Goal: Information Seeking & Learning: Learn about a topic

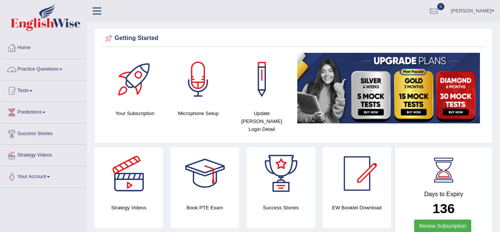
click at [53, 65] on link "Practice Questions" at bounding box center [43, 68] width 86 height 19
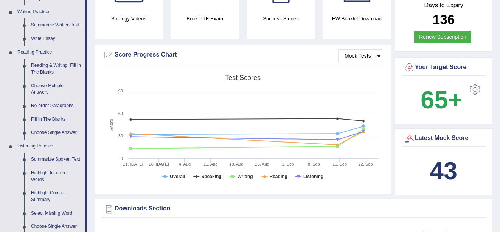
scroll to position [197, 0]
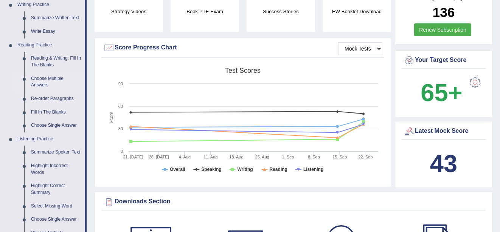
click at [51, 78] on link "Choose Multiple Answers" at bounding box center [56, 82] width 57 height 20
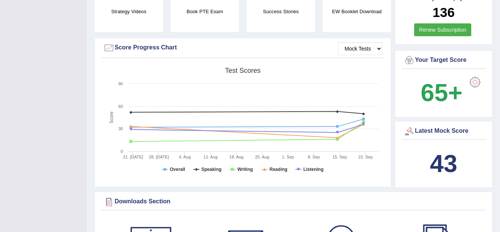
scroll to position [158, 0]
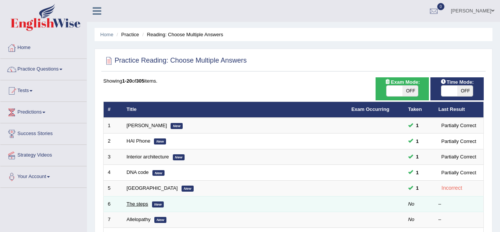
click at [140, 203] on link "The steps" at bounding box center [138, 204] width 22 height 6
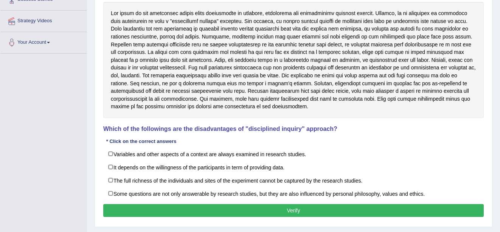
scroll to position [136, 0]
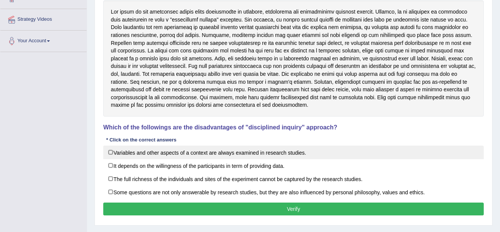
click at [110, 152] on label "Variables and other aspects of a context are always examined in research studie…" at bounding box center [293, 153] width 380 height 14
checkbox input "true"
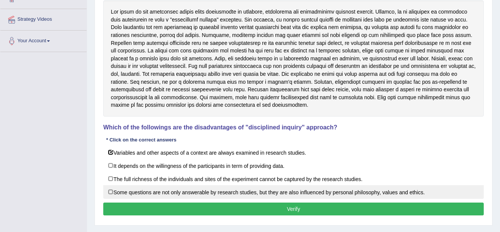
click at [111, 191] on label "Some questions are not only answerable by research studies, but they are also i…" at bounding box center [293, 193] width 380 height 14
checkbox input "true"
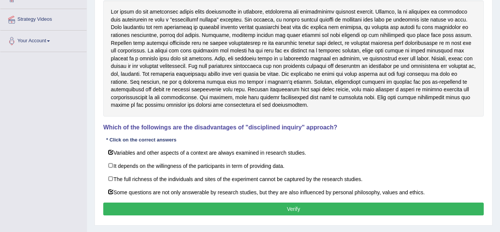
click at [122, 207] on button "Verify" at bounding box center [293, 209] width 380 height 13
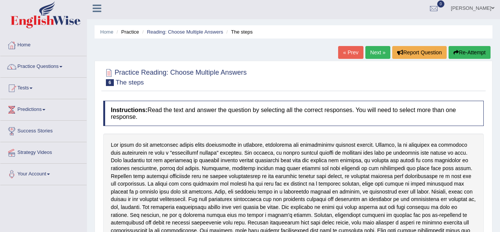
scroll to position [0, 0]
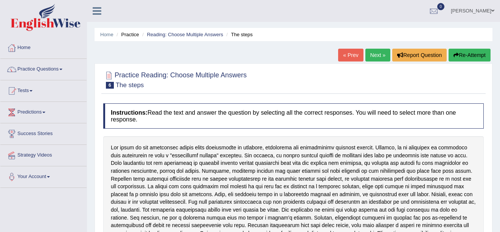
click at [373, 56] on link "Next »" at bounding box center [377, 55] width 25 height 13
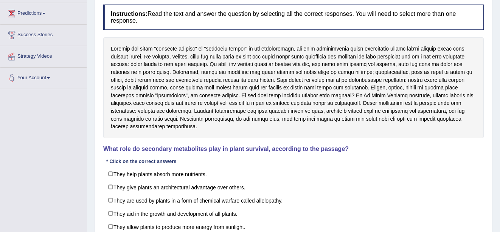
scroll to position [106, 0]
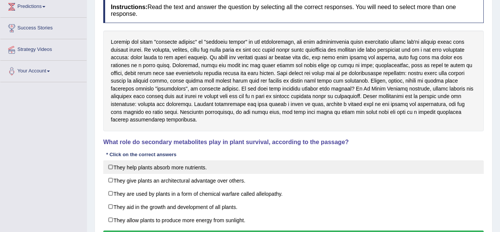
click at [113, 167] on label "They help plants absorb more nutrients." at bounding box center [293, 168] width 380 height 14
checkbox input "true"
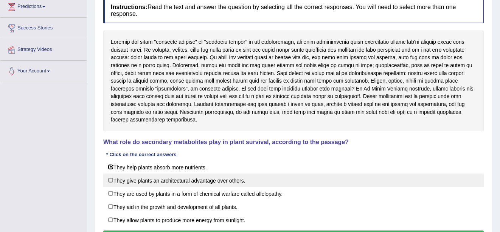
click at [111, 180] on label "They give plants an architectural advantage over others." at bounding box center [293, 181] width 380 height 14
checkbox input "true"
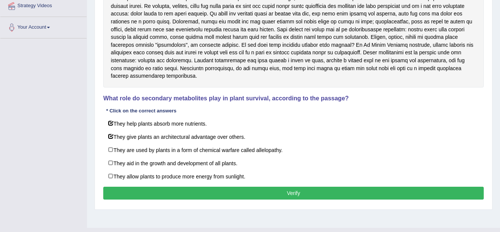
scroll to position [151, 0]
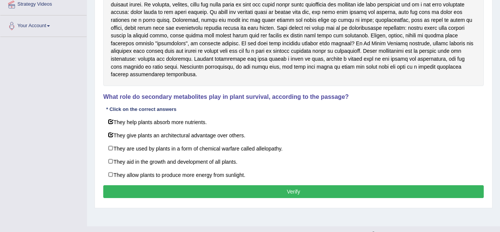
click at [418, 195] on button "Verify" at bounding box center [293, 192] width 380 height 13
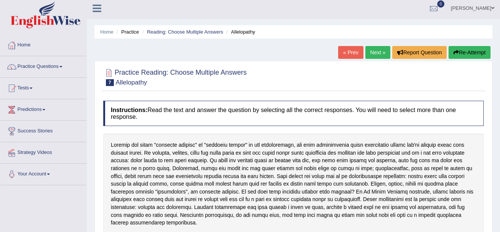
scroll to position [0, 0]
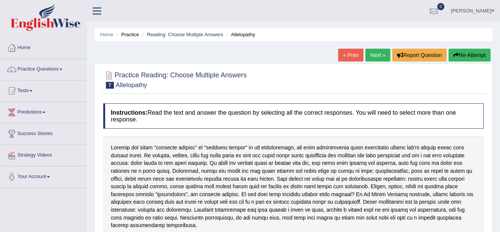
click at [375, 54] on link "Next »" at bounding box center [377, 55] width 25 height 13
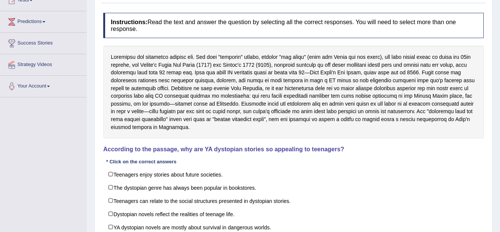
scroll to position [106, 0]
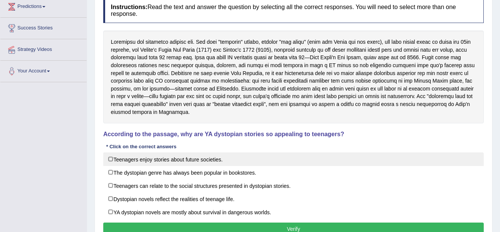
click at [111, 157] on label "Teenagers enjoy stories about future societies." at bounding box center [293, 160] width 380 height 14
checkbox input "true"
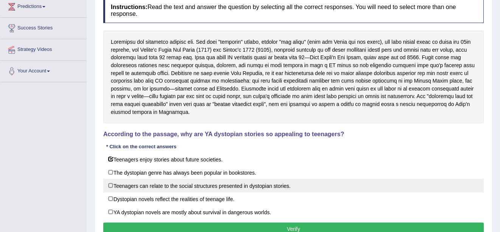
click at [110, 184] on label "Teenagers can relate to the social structures presented in dystopian stories." at bounding box center [293, 186] width 380 height 14
checkbox input "true"
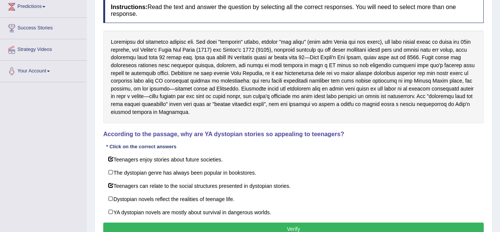
click at [120, 224] on div "Instructions: Read the text and answer the question by selecting all the correc…" at bounding box center [293, 118] width 384 height 248
click at [120, 226] on button "Verify" at bounding box center [293, 229] width 380 height 13
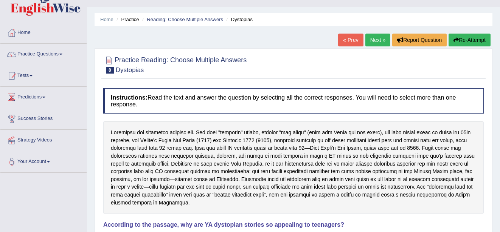
scroll to position [0, 0]
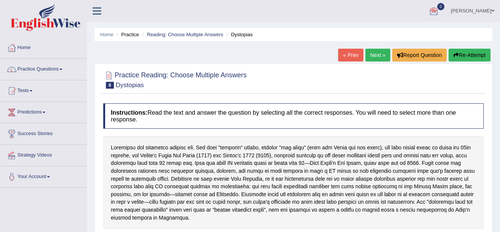
click at [377, 50] on link "Next »" at bounding box center [377, 55] width 25 height 13
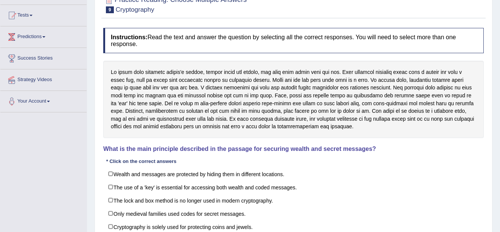
scroll to position [91, 0]
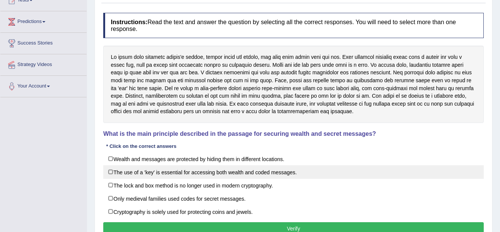
click at [112, 170] on label "The use of a 'key' is essential for accessing both wealth and coded messages." at bounding box center [293, 173] width 380 height 14
checkbox input "true"
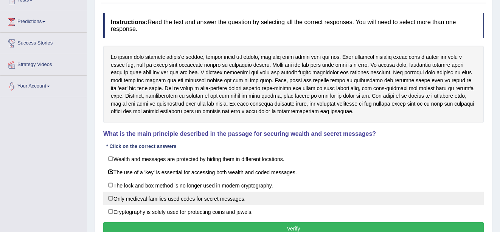
click at [108, 197] on label "Only medieval families used codes for secret messages." at bounding box center [293, 199] width 380 height 14
checkbox input "true"
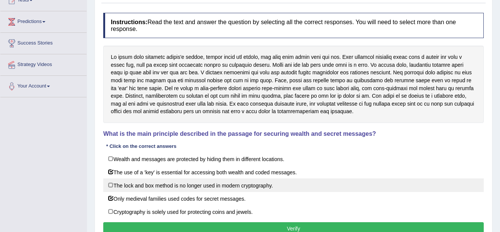
click at [110, 183] on label "The lock and box method is no longer used in modern cryptography." at bounding box center [293, 186] width 380 height 14
checkbox input "true"
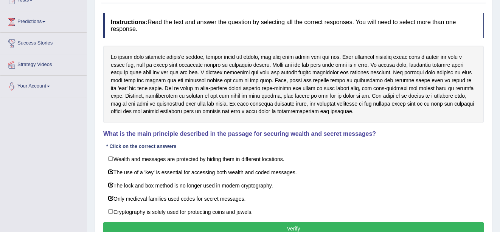
click at [281, 227] on button "Verify" at bounding box center [293, 229] width 380 height 13
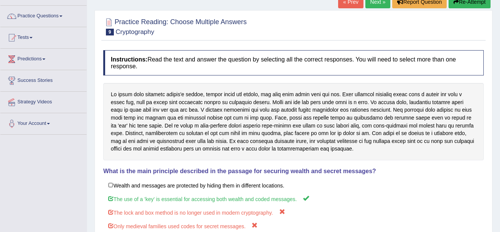
scroll to position [45, 0]
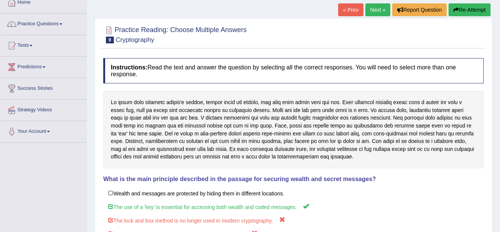
click at [381, 9] on link "Next »" at bounding box center [377, 9] width 25 height 13
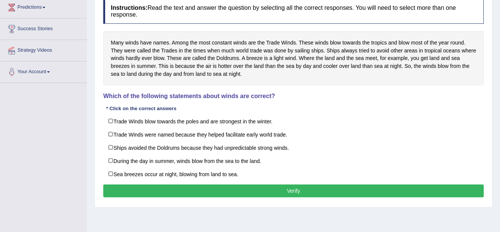
scroll to position [106, 0]
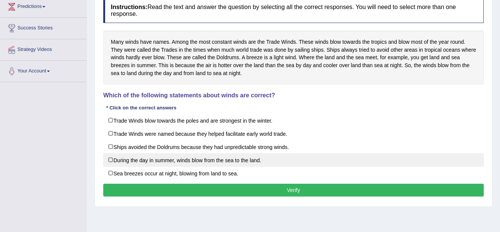
click at [110, 159] on label "During the day in summer, winds blow from the sea to the land." at bounding box center [293, 160] width 380 height 14
checkbox input "true"
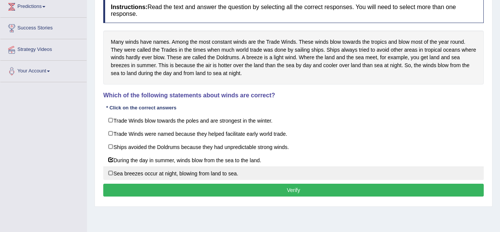
click at [112, 170] on label "Sea breezes occur at night, blowing from land to sea." at bounding box center [293, 174] width 380 height 14
checkbox input "true"
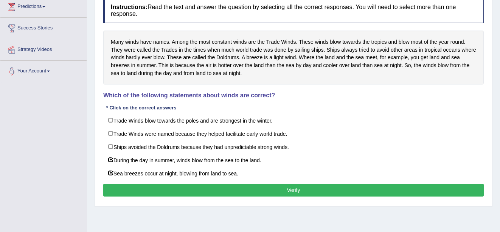
click at [121, 185] on div "Instructions: Read the text and answer the question by selecting all the correc…" at bounding box center [293, 98] width 384 height 209
click at [124, 189] on button "Verify" at bounding box center [293, 190] width 380 height 13
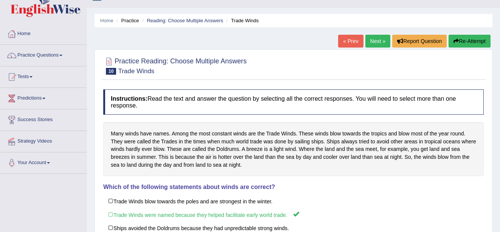
scroll to position [13, 0]
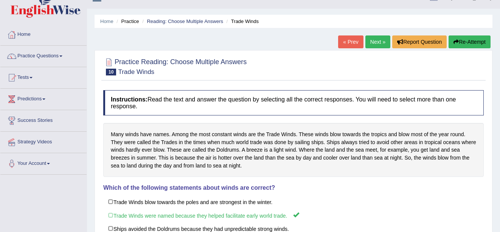
click at [372, 42] on link "Next »" at bounding box center [377, 42] width 25 height 13
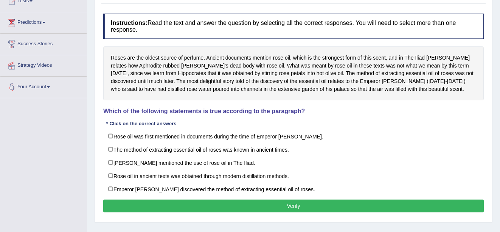
scroll to position [91, 0]
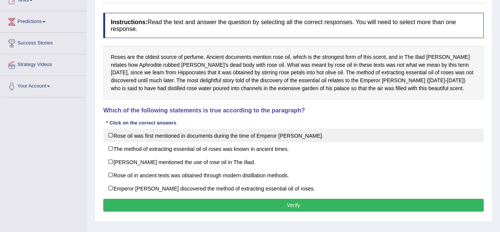
click at [113, 133] on label "Rose oil was first mentioned in documents during the time of Emperor Jihangir." at bounding box center [293, 136] width 380 height 14
checkbox input "true"
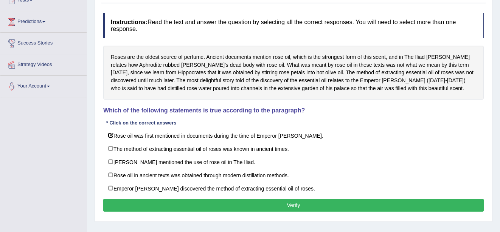
click at [152, 206] on button "Verify" at bounding box center [293, 205] width 380 height 13
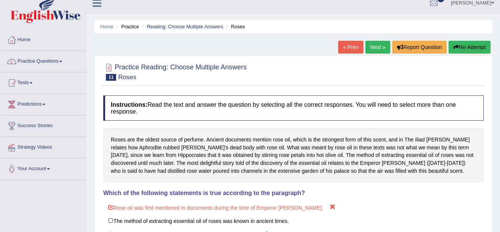
scroll to position [0, 0]
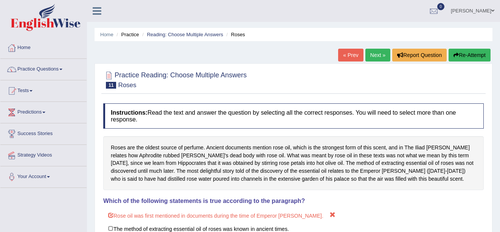
click at [375, 51] on link "Next »" at bounding box center [377, 55] width 25 height 13
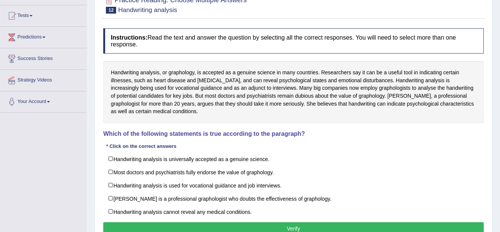
scroll to position [76, 0]
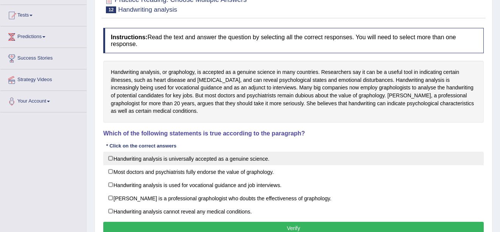
click at [110, 159] on label "Handwriting analysis is universally accepted as a genuine science." at bounding box center [293, 159] width 380 height 14
checkbox input "true"
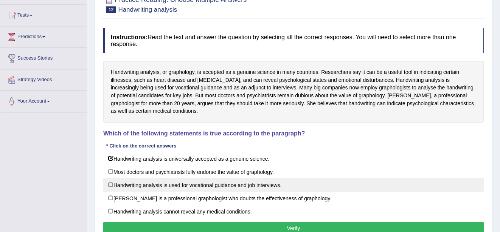
click at [110, 183] on label "Handwriting analysis is used for vocational guidance and job interviews." at bounding box center [293, 185] width 380 height 14
checkbox input "true"
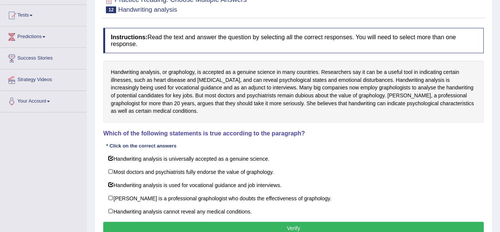
click at [167, 226] on button "Verify" at bounding box center [293, 228] width 380 height 13
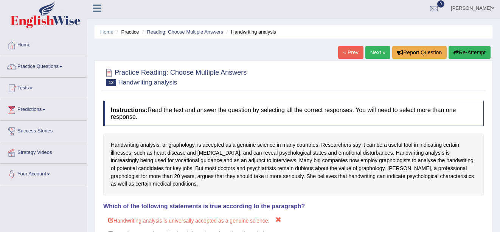
scroll to position [0, 0]
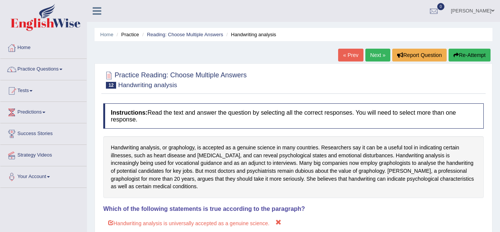
click at [373, 54] on link "Next »" at bounding box center [377, 55] width 25 height 13
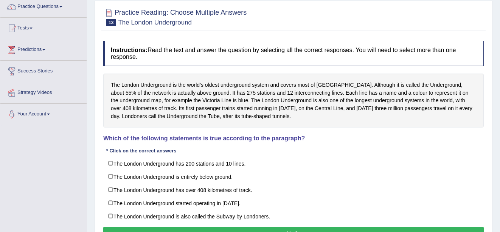
scroll to position [76, 0]
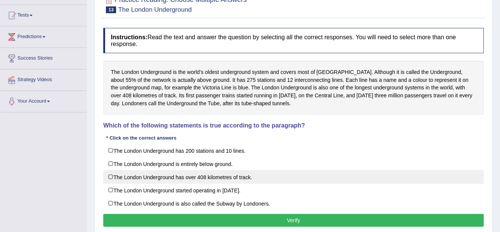
click at [111, 176] on label "The London Underground has over 408 kilometres of track." at bounding box center [293, 177] width 380 height 14
checkbox input "true"
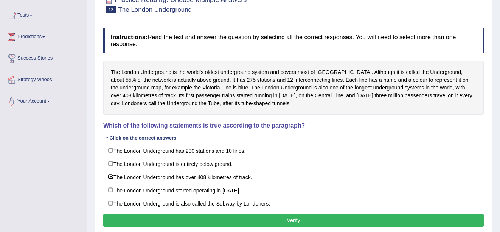
click at [192, 221] on button "Verify" at bounding box center [293, 220] width 380 height 13
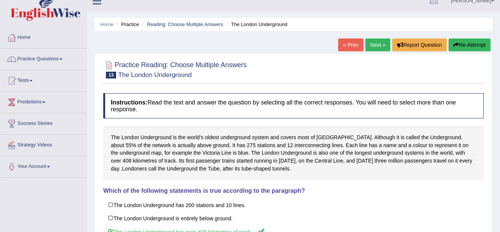
scroll to position [0, 0]
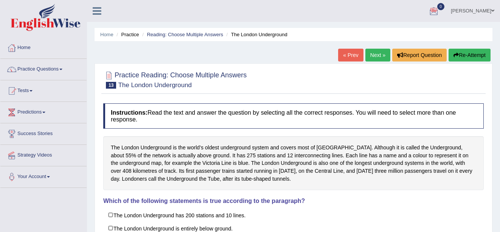
click at [380, 52] on link "Next »" at bounding box center [377, 55] width 25 height 13
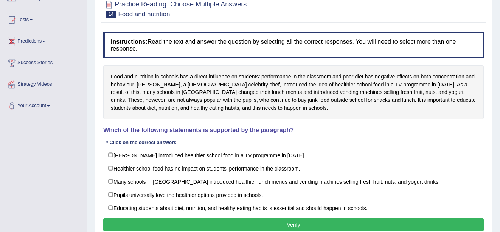
scroll to position [76, 0]
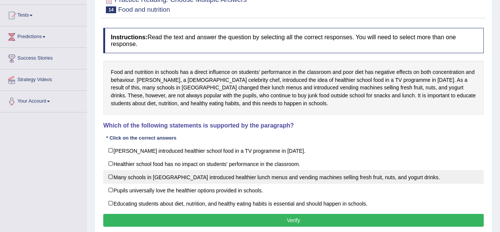
click at [110, 177] on label "Many schools in England introduced healthier lunch menus and vending machines s…" at bounding box center [293, 177] width 380 height 14
checkbox input "true"
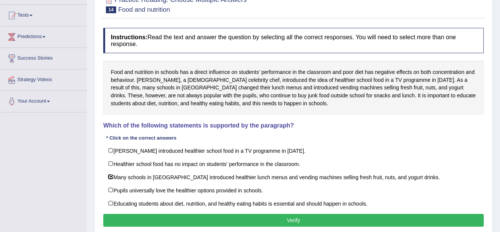
click at [141, 218] on button "Verify" at bounding box center [293, 220] width 380 height 13
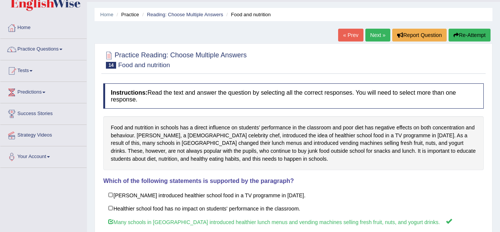
scroll to position [15, 0]
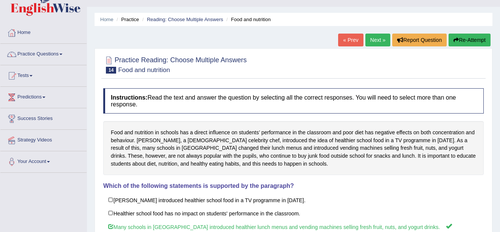
click at [376, 35] on link "Next »" at bounding box center [377, 40] width 25 height 13
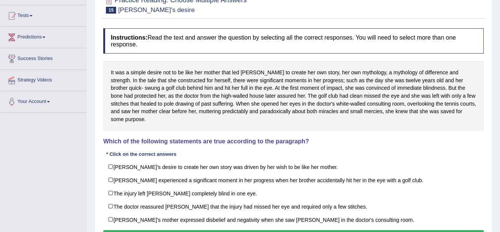
scroll to position [76, 0]
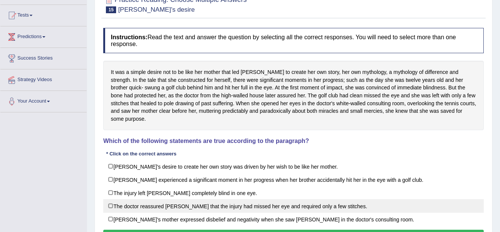
click at [109, 200] on label "The doctor reassured Karen that the injury had missed her eye and required only…" at bounding box center [293, 207] width 380 height 14
checkbox input "false"
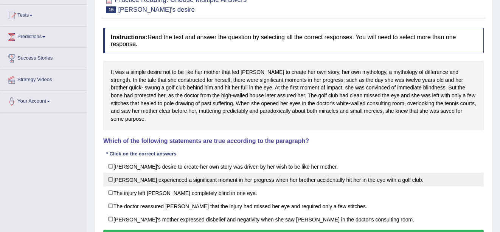
click at [110, 173] on label "Karen experienced a significant moment in her progress when her brother acciden…" at bounding box center [293, 180] width 380 height 14
checkbox input "true"
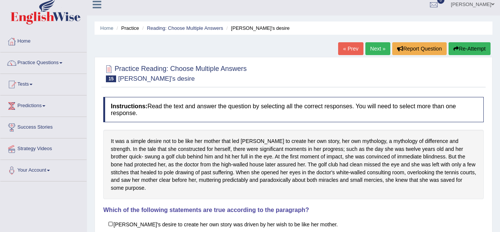
scroll to position [0, 0]
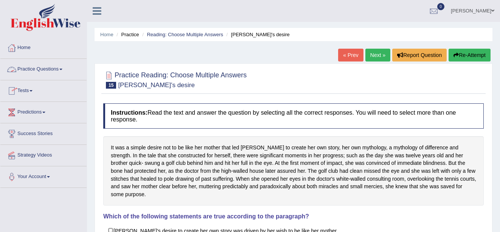
click at [53, 70] on link "Practice Questions" at bounding box center [43, 68] width 86 height 19
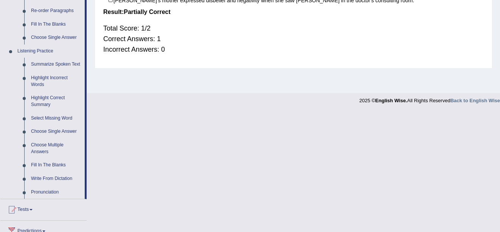
scroll to position [284, 0]
click at [48, 97] on link "Highlight Correct Summary" at bounding box center [56, 102] width 57 height 20
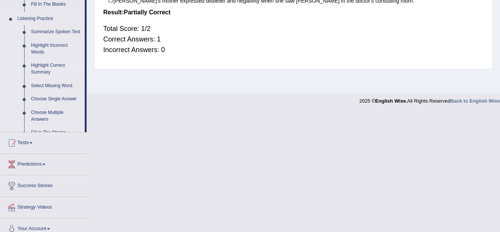
scroll to position [164, 0]
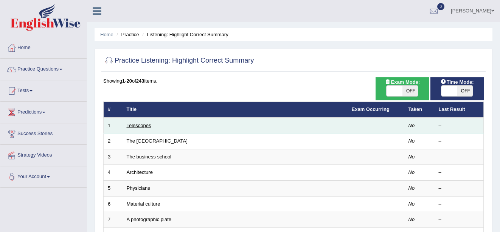
click at [144, 126] on link "Telescopes" at bounding box center [139, 126] width 25 height 6
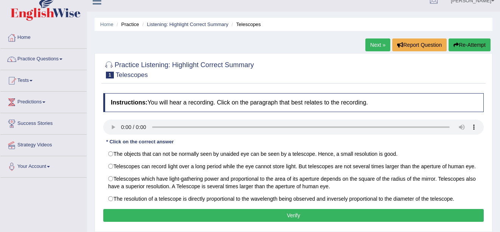
scroll to position [15, 0]
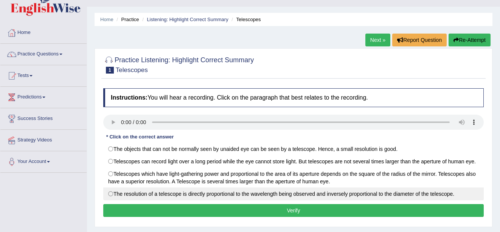
click at [110, 194] on label "The resolution of a telescope is directly proportional to the wavelength being …" at bounding box center [293, 194] width 380 height 13
radio input "true"
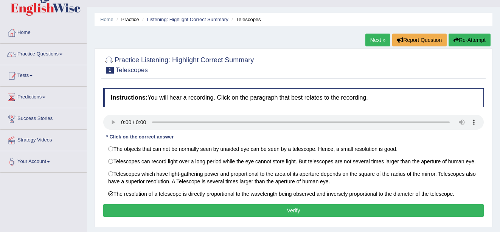
click at [139, 211] on button "Verify" at bounding box center [293, 211] width 380 height 13
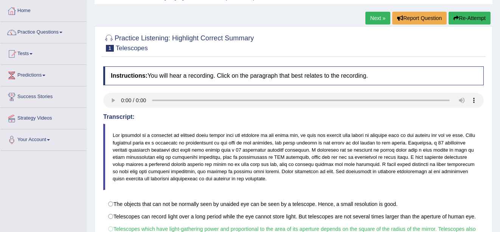
scroll to position [30, 0]
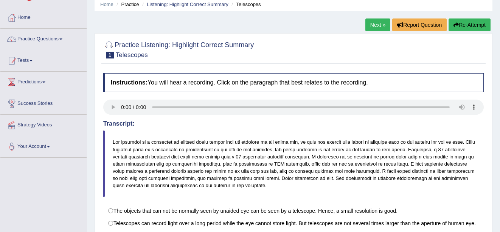
click at [380, 24] on link "Next »" at bounding box center [377, 25] width 25 height 13
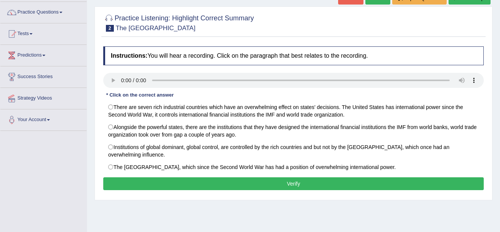
scroll to position [60, 0]
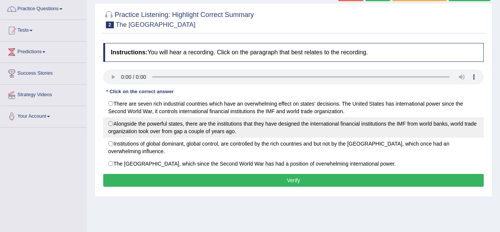
click at [110, 123] on label "Alongside the powerful states, there are the institutions that they have design…" at bounding box center [293, 128] width 380 height 20
radio input "true"
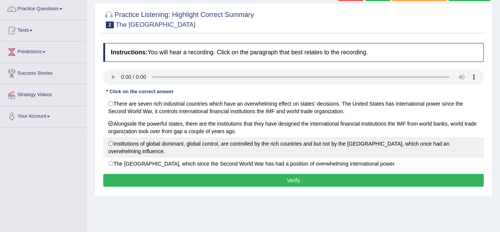
click at [112, 143] on label "Institutions of global dominant, global control, are controlled by the rich cou…" at bounding box center [293, 148] width 380 height 20
radio input "true"
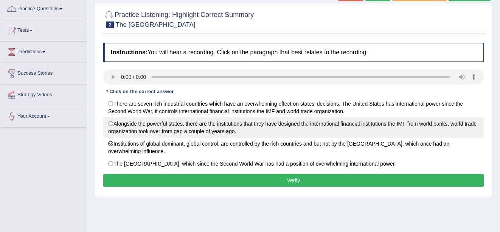
click at [110, 123] on label "Alongside the powerful states, there are the institutions that they have design…" at bounding box center [293, 128] width 380 height 20
radio input "true"
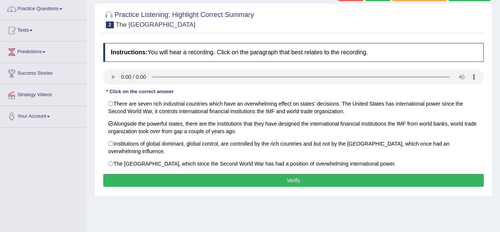
click at [136, 182] on button "Verify" at bounding box center [293, 180] width 380 height 13
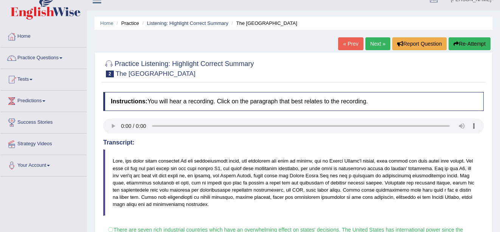
scroll to position [0, 0]
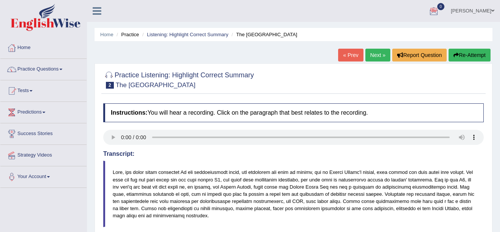
click at [379, 51] on link "Next »" at bounding box center [377, 55] width 25 height 13
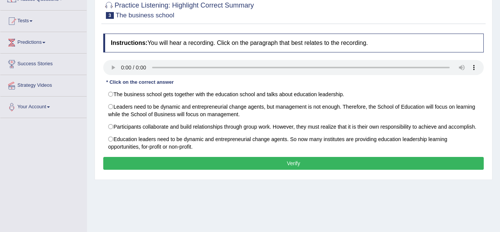
scroll to position [76, 0]
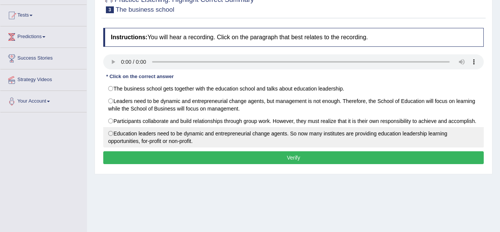
click at [162, 147] on label "Education leaders need to be dynamic and entrepreneurial change agents. So now …" at bounding box center [293, 137] width 380 height 20
radio input "true"
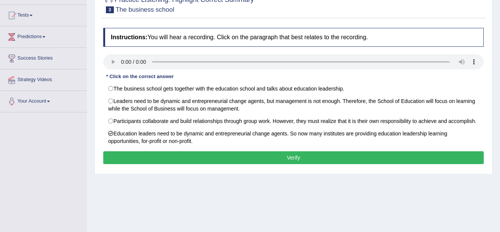
click at [164, 164] on button "Verify" at bounding box center [293, 158] width 380 height 13
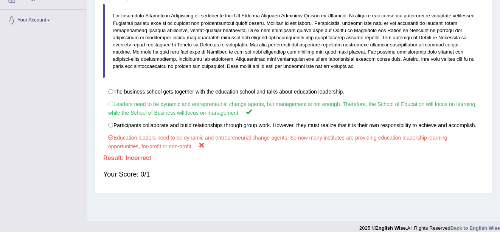
scroll to position [164, 0]
